Goal: Transaction & Acquisition: Purchase product/service

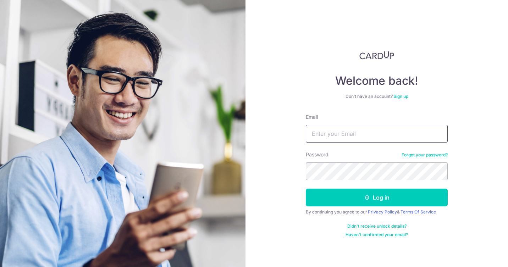
type input "[EMAIL_ADDRESS][DOMAIN_NAME]"
click at [377, 198] on button "Log in" at bounding box center [377, 198] width 142 height 18
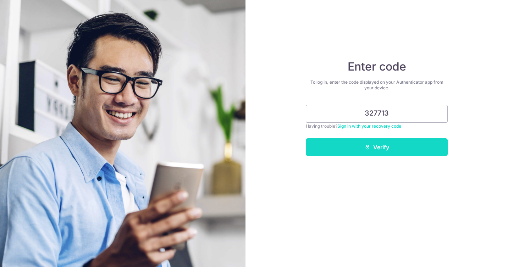
type input "327713"
click at [422, 152] on button "Verify" at bounding box center [377, 147] width 142 height 18
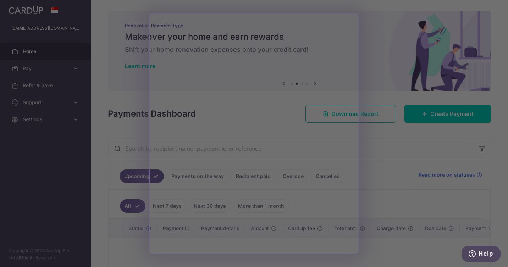
click at [379, 180] on div at bounding box center [256, 135] width 513 height 270
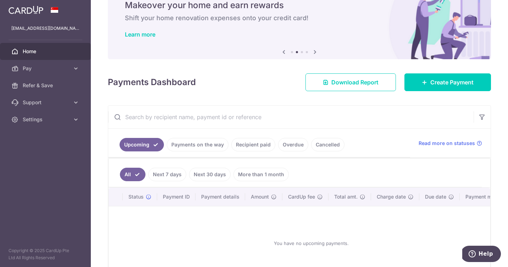
scroll to position [44, 0]
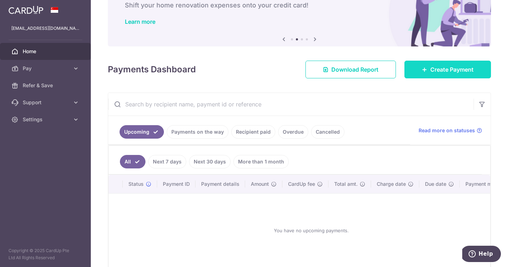
click at [427, 70] on icon at bounding box center [425, 70] width 6 height 6
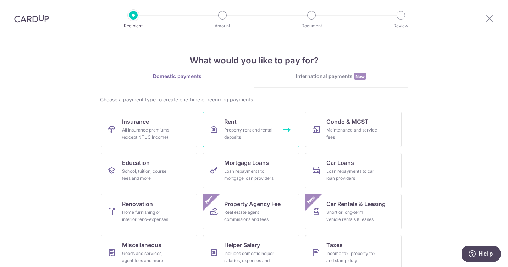
click at [267, 134] on div "Property rent and rental deposits" at bounding box center [249, 134] width 51 height 14
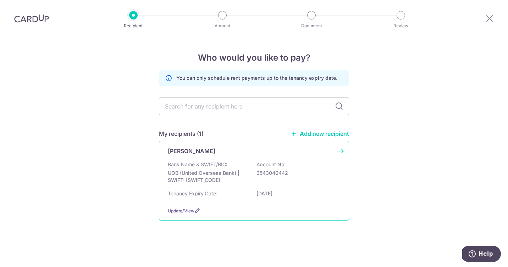
click at [211, 164] on p "Bank Name & SWIFT/BIC:" at bounding box center [198, 164] width 60 height 7
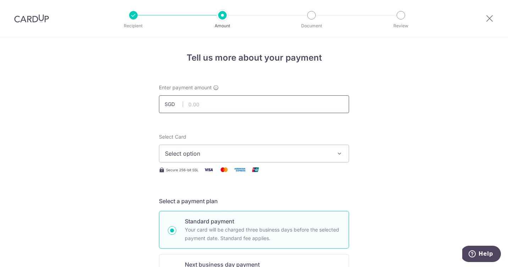
click at [208, 104] on input "text" at bounding box center [254, 104] width 190 height 18
type input "3,400.00"
click at [184, 155] on span "Select option" at bounding box center [247, 153] width 165 height 9
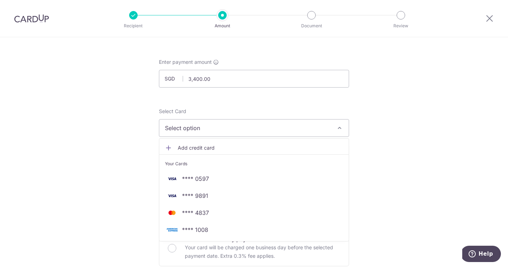
scroll to position [34, 0]
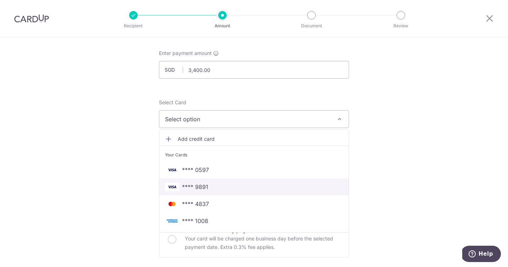
click at [221, 188] on span "**** 9891" at bounding box center [254, 187] width 178 height 9
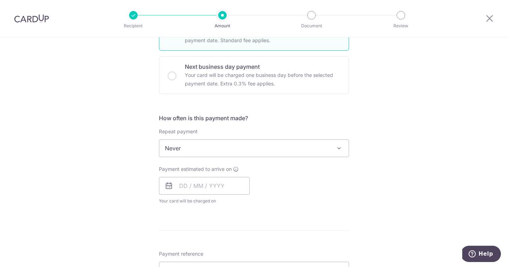
scroll to position [203, 0]
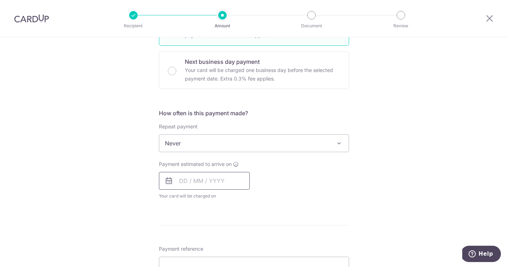
click at [189, 179] on input "text" at bounding box center [204, 181] width 91 height 18
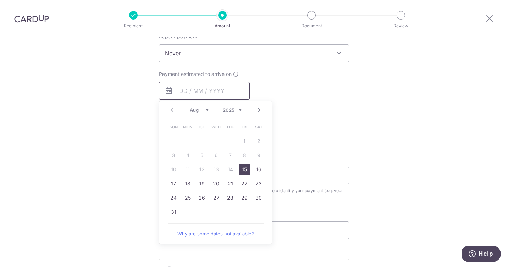
scroll to position [293, 0]
click at [173, 184] on link "17" at bounding box center [173, 183] width 11 height 11
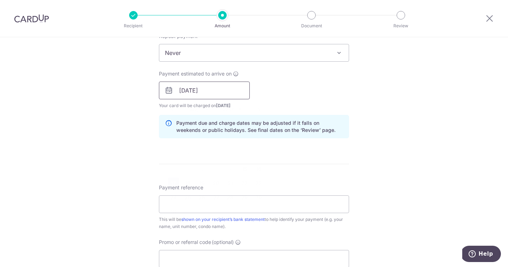
click at [189, 88] on input "[DATE]" at bounding box center [204, 91] width 91 height 18
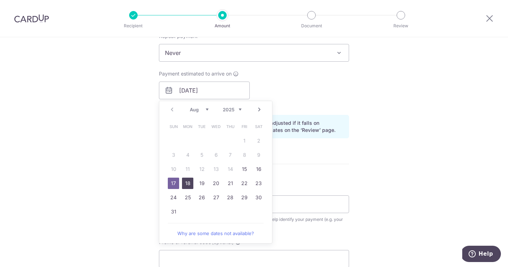
click at [185, 182] on link "18" at bounding box center [187, 183] width 11 height 11
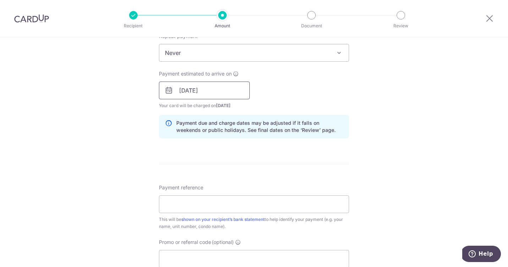
click at [183, 90] on input "18/08/2025" at bounding box center [204, 91] width 91 height 18
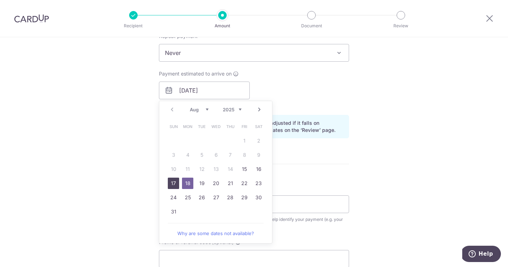
click at [171, 183] on link "17" at bounding box center [173, 183] width 11 height 11
type input "[DATE]"
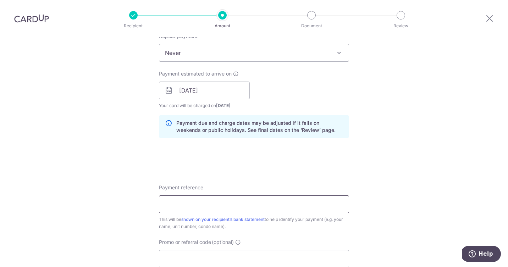
click at [166, 201] on input "Payment reference" at bounding box center [254, 205] width 190 height 18
type input "s"
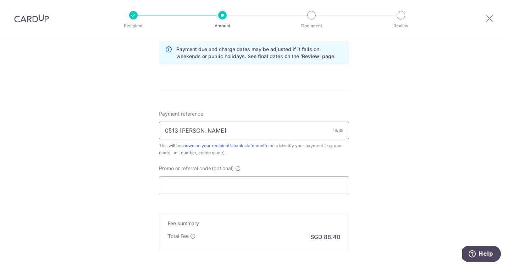
scroll to position [375, 0]
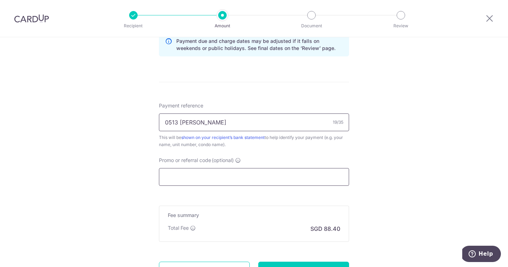
type input "0513 [PERSON_NAME]"
click at [171, 175] on input "Promo or referral code (optional)" at bounding box center [254, 177] width 190 height 18
paste input "SAVERENT179"
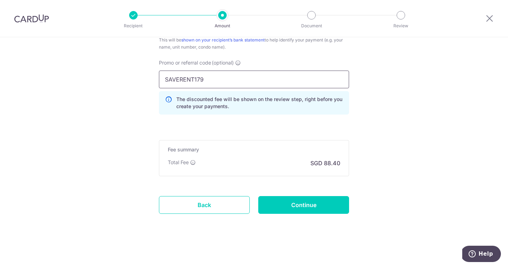
scroll to position [473, 0]
type input "SAVERENT179"
click at [298, 203] on input "Continue" at bounding box center [303, 205] width 91 height 18
type input "Create Schedule"
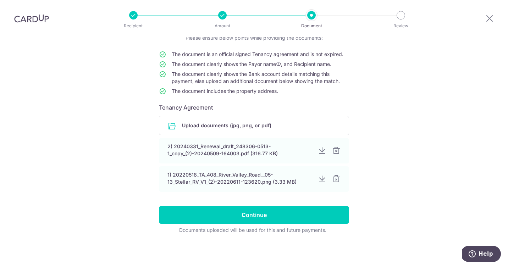
scroll to position [57, 0]
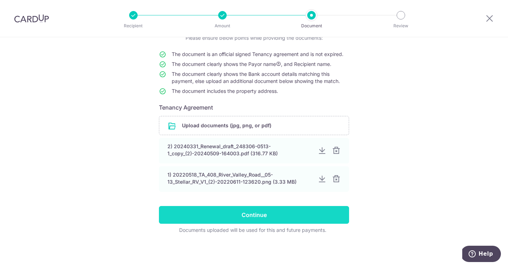
click at [281, 217] on input "Continue" at bounding box center [254, 215] width 190 height 18
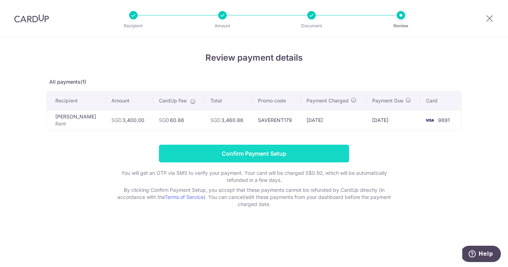
click at [239, 159] on input "Confirm Payment Setup" at bounding box center [254, 154] width 190 height 18
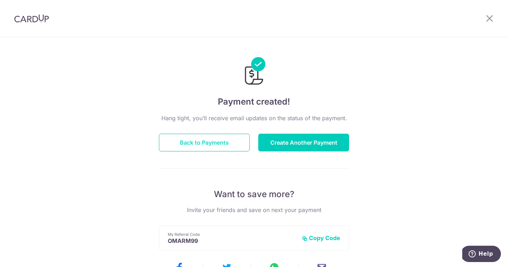
click at [226, 142] on button "Back to Payments" at bounding box center [204, 143] width 91 height 18
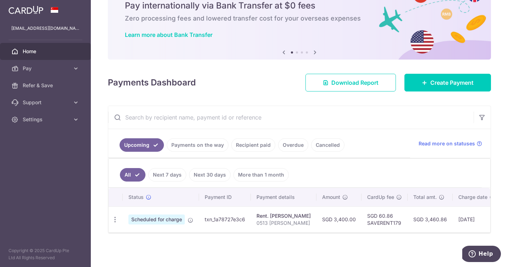
scroll to position [31, 0]
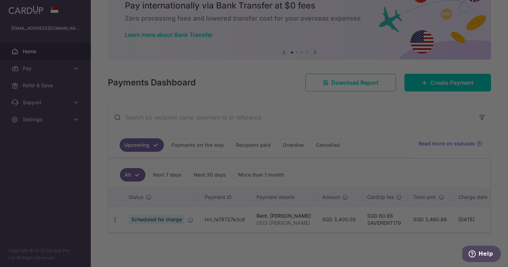
click at [253, 152] on body "[EMAIL_ADDRESS][DOMAIN_NAME] Home Pay Payments Recipients Cards Refer & Save Su…" at bounding box center [254, 133] width 508 height 267
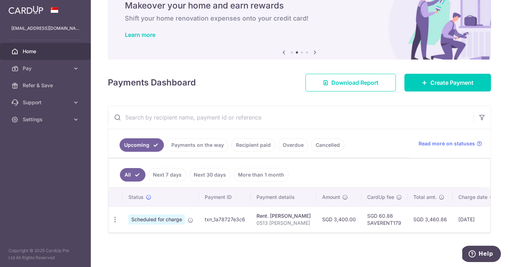
click at [218, 143] on link "Payments on the way" at bounding box center [198, 144] width 62 height 13
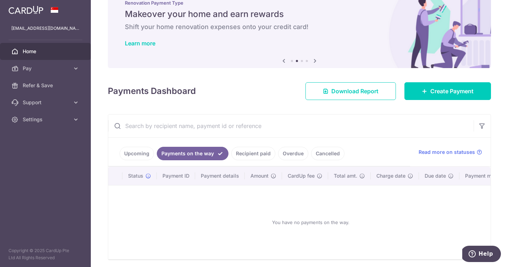
scroll to position [38, 0]
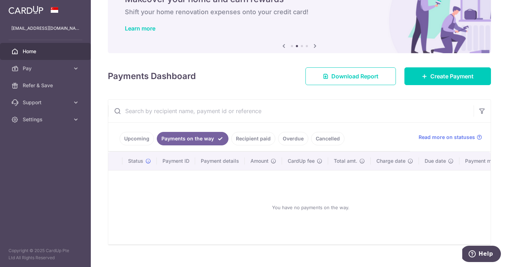
click at [258, 140] on link "Recipient paid" at bounding box center [253, 138] width 44 height 13
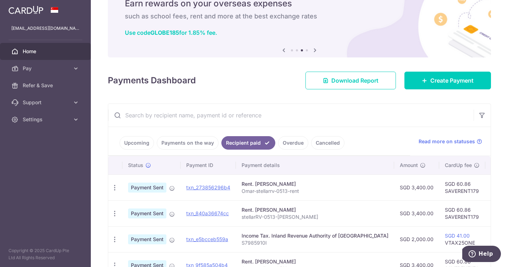
scroll to position [29, 0]
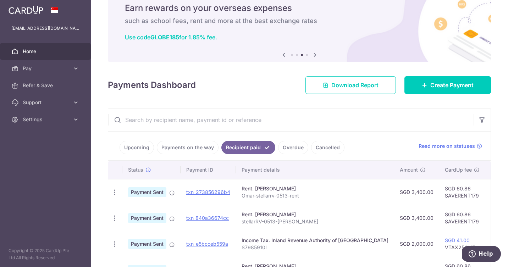
click at [138, 147] on link "Upcoming" at bounding box center [137, 147] width 34 height 13
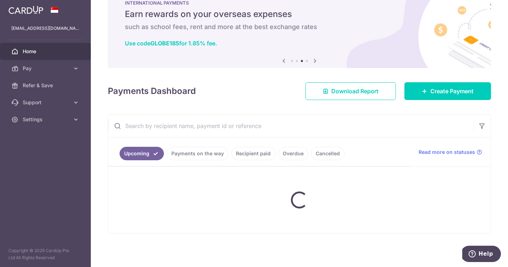
scroll to position [23, 0]
